Goal: Information Seeking & Learning: Learn about a topic

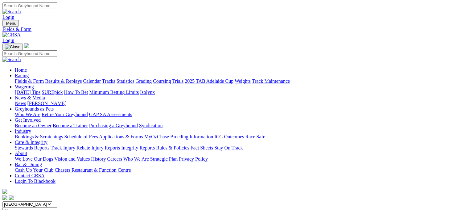
click at [72, 78] on link "Results & Replays" at bounding box center [63, 80] width 37 height 5
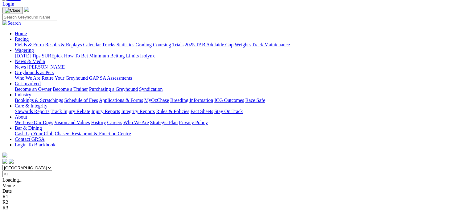
scroll to position [37, 0]
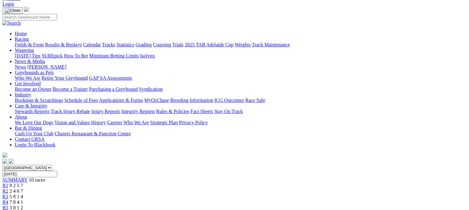
scroll to position [37, 0]
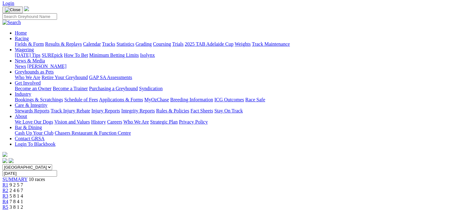
click at [8, 188] on link "R2" at bounding box center [5, 190] width 6 height 5
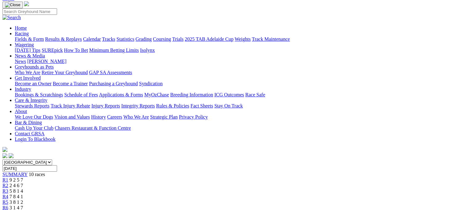
scroll to position [37, 0]
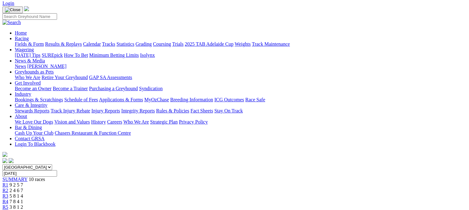
click at [8, 199] on span "R4" at bounding box center [5, 201] width 6 height 5
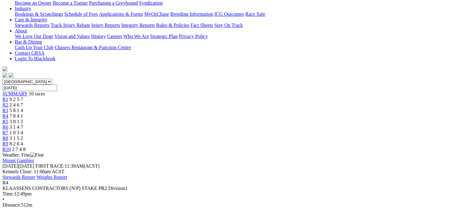
scroll to position [135, 0]
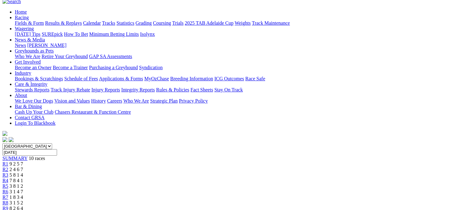
scroll to position [48, 0]
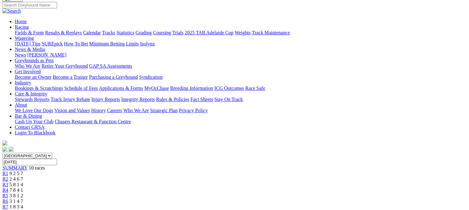
click at [8, 193] on link "R5" at bounding box center [5, 195] width 6 height 5
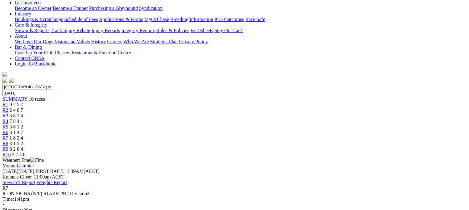
scroll to position [136, 0]
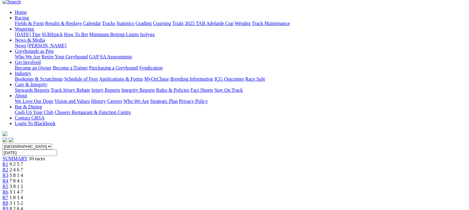
scroll to position [37, 0]
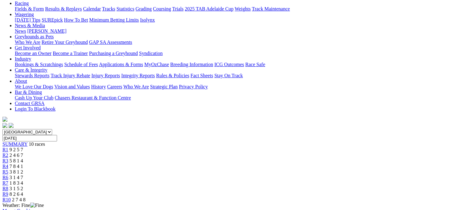
scroll to position [27, 0]
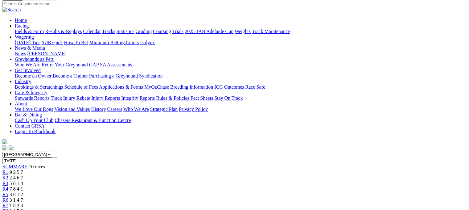
scroll to position [49, 0]
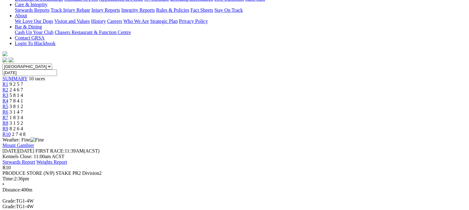
scroll to position [123, 0]
